Goal: Task Accomplishment & Management: Complete application form

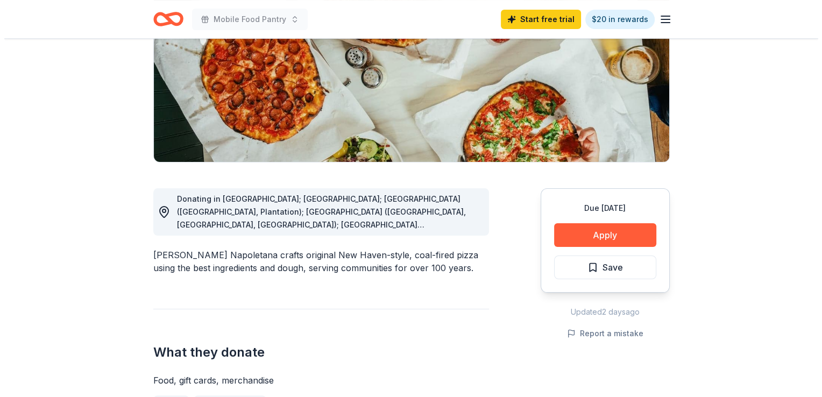
scroll to position [172, 0]
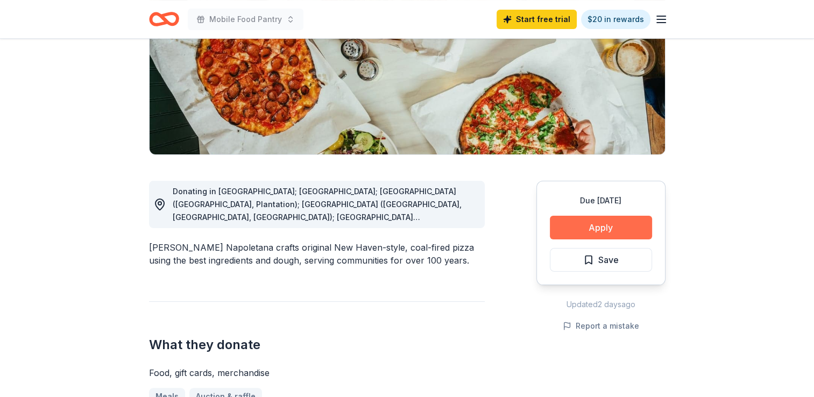
click at [602, 230] on button "Apply" at bounding box center [601, 228] width 102 height 24
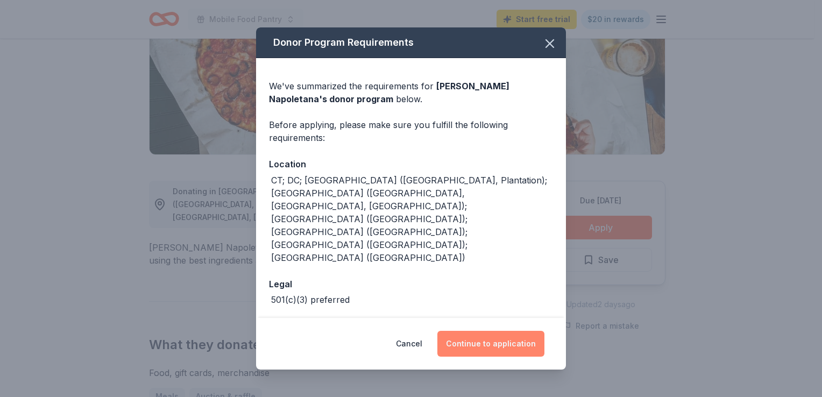
click at [487, 335] on button "Continue to application" at bounding box center [490, 344] width 107 height 26
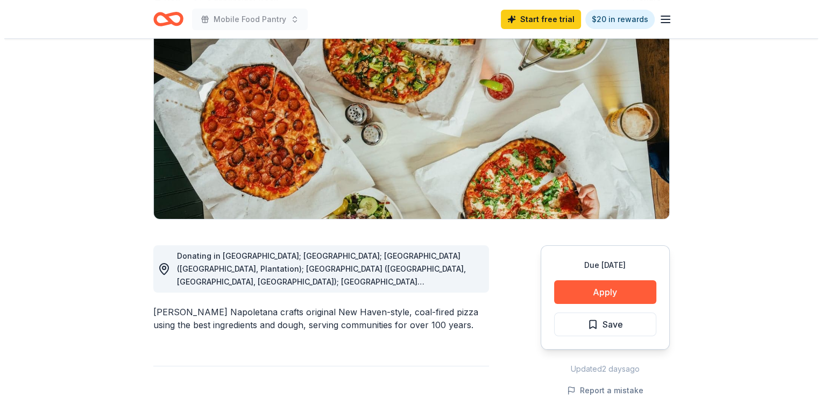
scroll to position [157, 0]
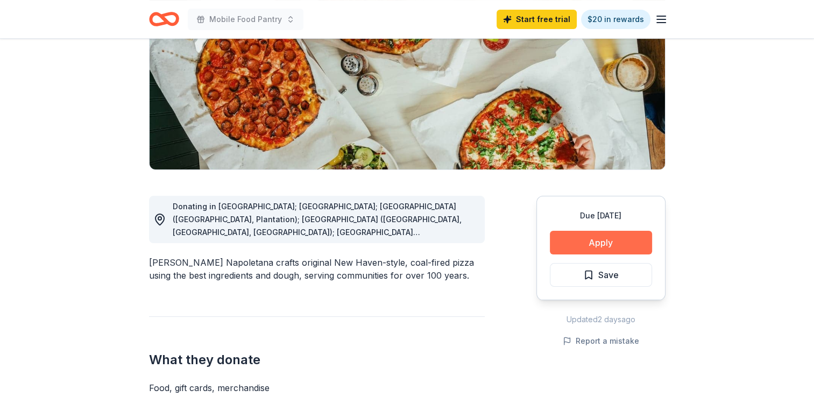
click at [595, 243] on button "Apply" at bounding box center [601, 243] width 102 height 24
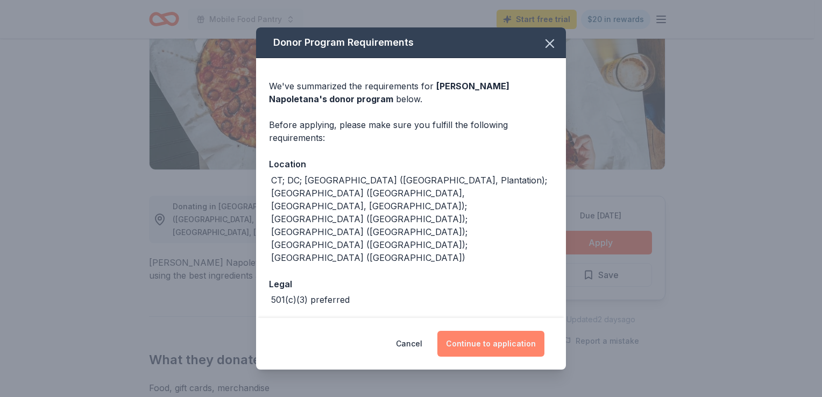
click at [521, 339] on button "Continue to application" at bounding box center [490, 344] width 107 height 26
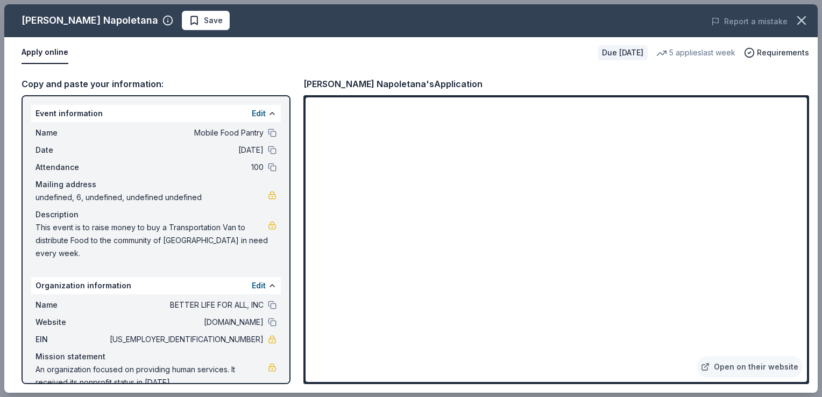
click at [807, 377] on div "Open on their website" at bounding box center [556, 239] width 506 height 289
drag, startPoint x: 801, startPoint y: 360, endPoint x: 550, endPoint y: 41, distance: 406.4
click at [550, 41] on div "Apply online Due in 43 days 5 applies last week Requirements" at bounding box center [410, 52] width 813 height 31
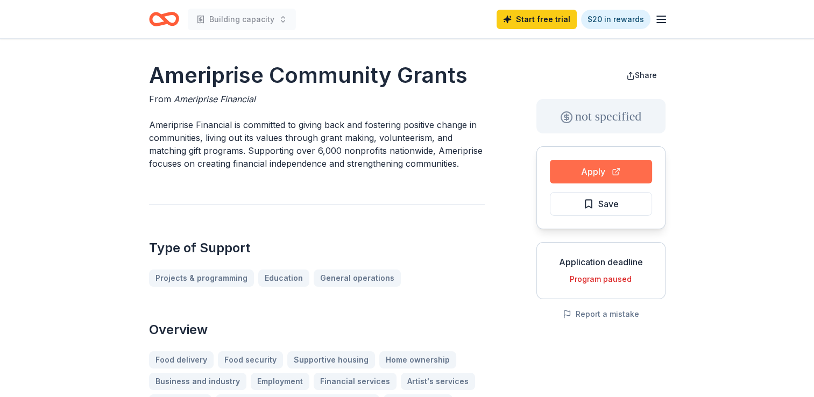
click at [594, 172] on button "Apply" at bounding box center [601, 172] width 102 height 24
click at [588, 172] on button "Apply" at bounding box center [601, 172] width 102 height 24
